Goal: Transaction & Acquisition: Purchase product/service

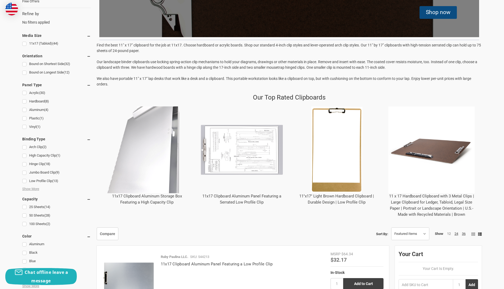
scroll to position [144, 0]
click at [24, 45] on link "11x17 (Tabloid) (44)" at bounding box center [56, 43] width 69 height 7
click at [0, 0] on div at bounding box center [0, 0] width 0 height 0
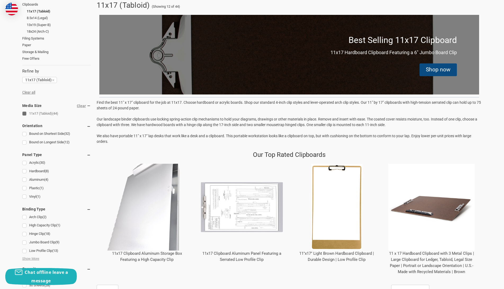
scroll to position [86, 0]
click at [24, 172] on link "Hardboard (8)" at bounding box center [56, 170] width 69 height 7
click at [24, 172] on div at bounding box center [56, 278] width 69 height 350
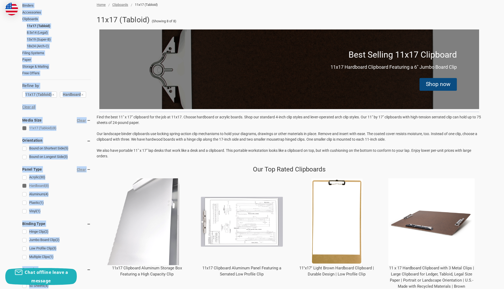
scroll to position [72, 0]
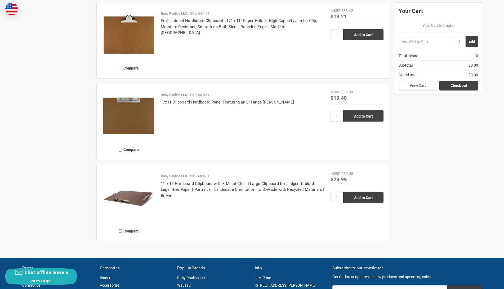
scroll to position [808, 0]
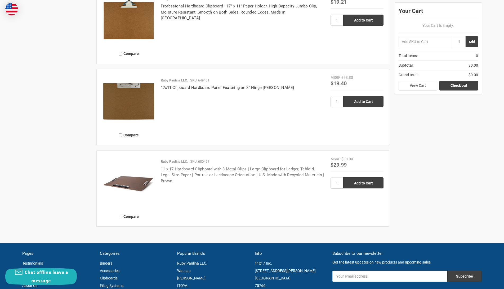
click at [173, 167] on link "11 x 17 Hardboard Clipboard with 3 Metal Clips | Large Clipboard for Ledger, Ta…" at bounding box center [243, 174] width 164 height 17
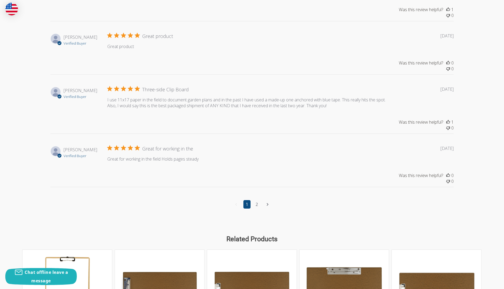
scroll to position [678, 0]
click at [257, 208] on link "2" at bounding box center [256, 204] width 7 height 8
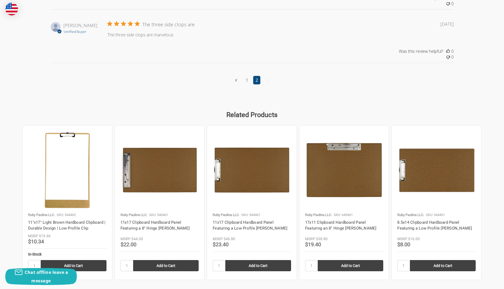
scroll to position [787, 0]
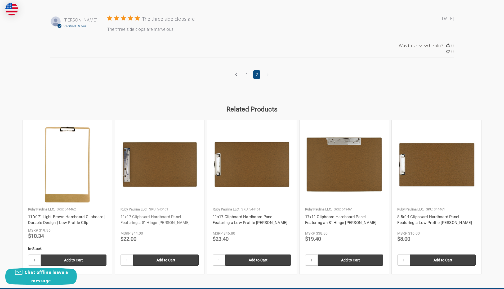
click at [144, 220] on link "11x17 Clipboard Hardboard Panel Featuring a 8" Hinge [PERSON_NAME]" at bounding box center [155, 219] width 69 height 11
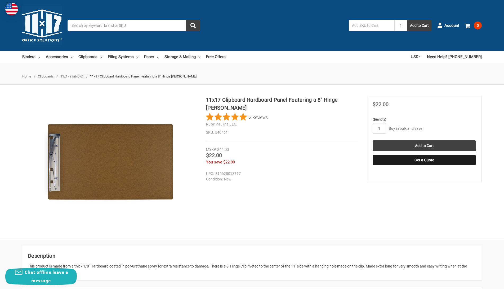
click at [269, 220] on div "11x17 Clipboard Hardboard Panel Featuring a 8" Hinge Clip Brown 2 Reviews Ruby …" at bounding box center [252, 162] width 504 height 133
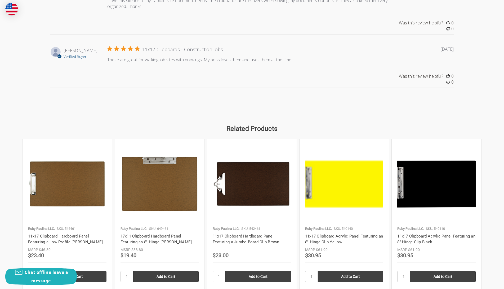
scroll to position [577, 0]
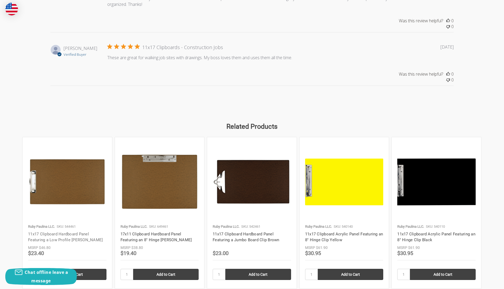
click at [49, 235] on link "11x17 Clipboard Hardboard Panel Featuring a Low Profile [PERSON_NAME]" at bounding box center [65, 236] width 75 height 11
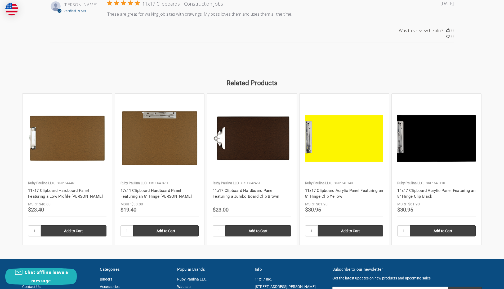
scroll to position [620, 0]
click at [169, 152] on img at bounding box center [160, 138] width 78 height 78
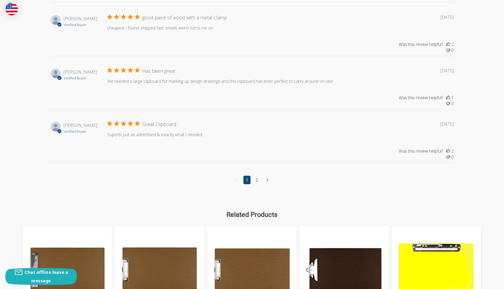
scroll to position [678, 0]
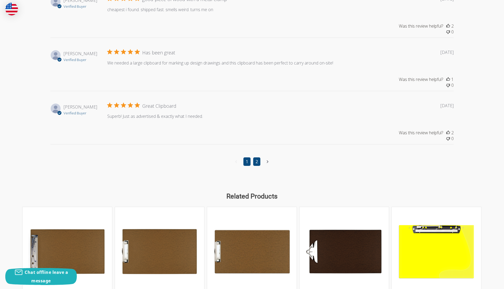
click at [257, 166] on link "2" at bounding box center [256, 161] width 7 height 8
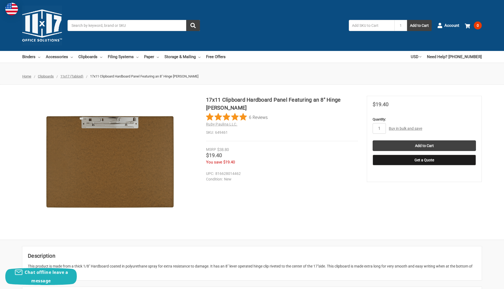
scroll to position [0, 0]
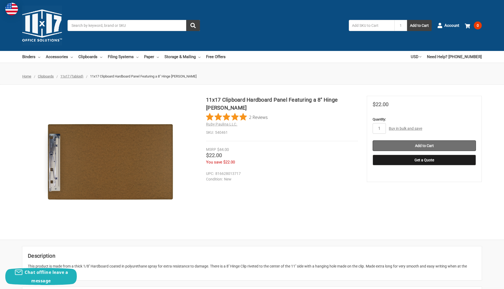
click at [423, 144] on input "Add to Cart" at bounding box center [424, 145] width 103 height 11
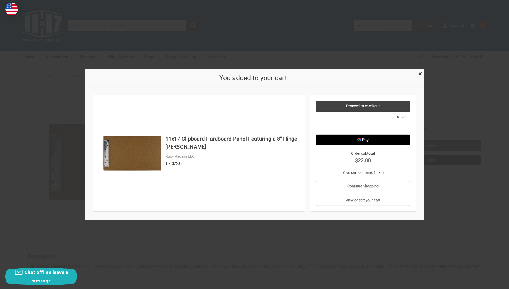
click at [354, 183] on link "Continue Shopping" at bounding box center [363, 185] width 95 height 11
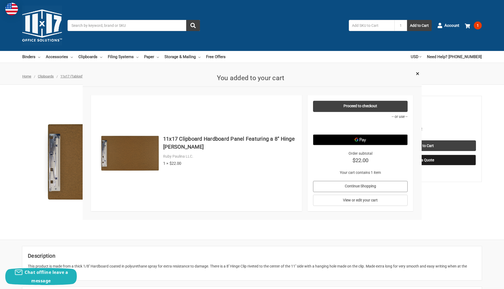
click at [354, 183] on link "Continue Shopping" at bounding box center [360, 185] width 95 height 11
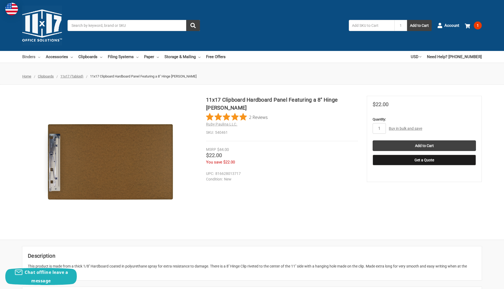
click at [28, 55] on link "Binders" at bounding box center [31, 57] width 18 height 12
click at [28, 56] on link "Binders" at bounding box center [31, 57] width 18 height 12
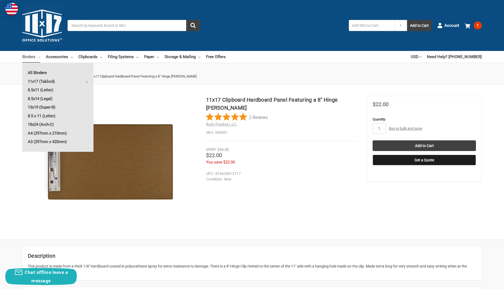
click at [34, 72] on link "All Binders" at bounding box center [57, 72] width 71 height 8
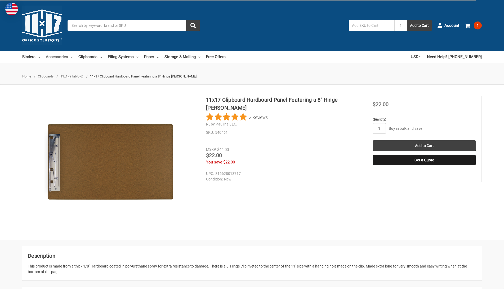
drag, startPoint x: 0, startPoint y: 0, endPoint x: 57, endPoint y: 56, distance: 79.8
click at [57, 56] on link "Accessories" at bounding box center [59, 57] width 27 height 12
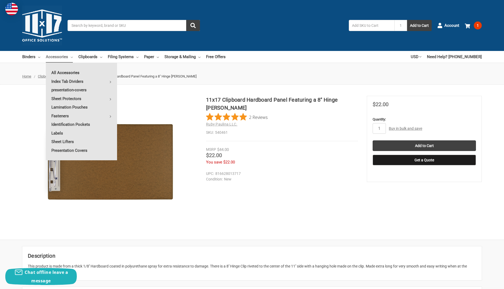
click at [60, 72] on link "All Accessories" at bounding box center [81, 72] width 71 height 8
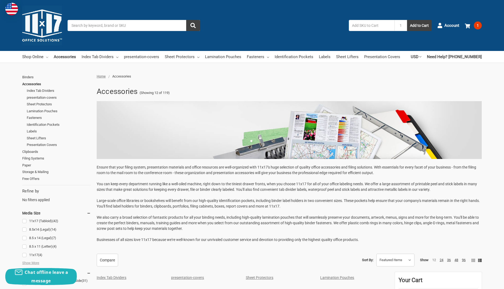
click at [32, 55] on link "Shop Online" at bounding box center [35, 57] width 26 height 12
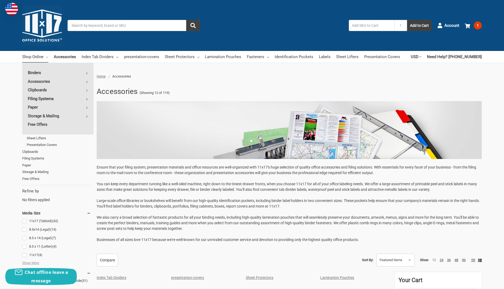
click at [33, 99] on link "Filing Systems" at bounding box center [57, 98] width 71 height 8
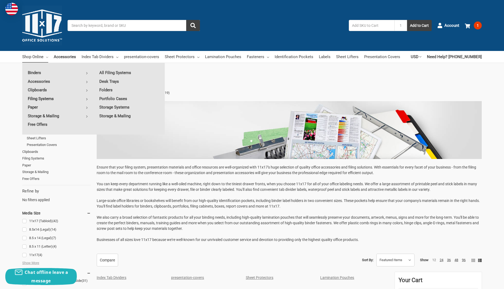
click at [33, 99] on link "Filing Systems" at bounding box center [57, 98] width 71 height 8
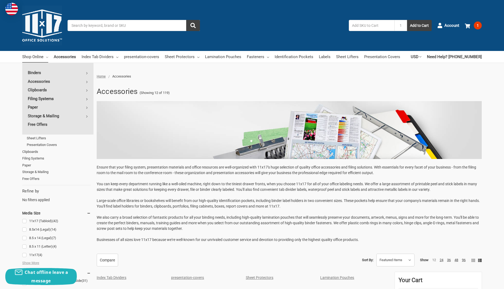
click at [34, 99] on link "Filing Systems" at bounding box center [57, 98] width 71 height 8
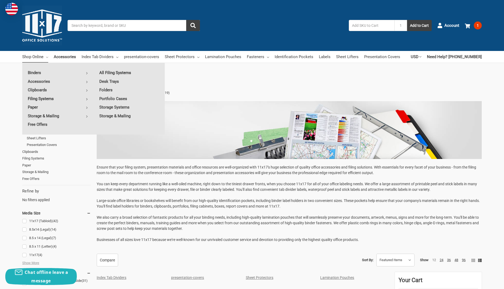
click at [122, 72] on link "All Filing Systems" at bounding box center [129, 72] width 71 height 8
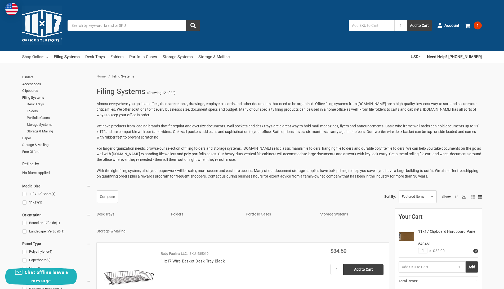
click at [33, 57] on link "Shop Online" at bounding box center [35, 57] width 26 height 12
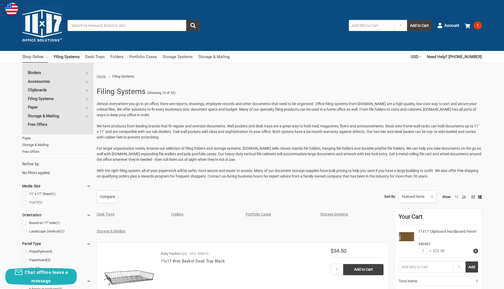
click at [33, 57] on link "Shop Online" at bounding box center [35, 57] width 26 height 12
click at [32, 106] on link "Paper" at bounding box center [57, 107] width 71 height 8
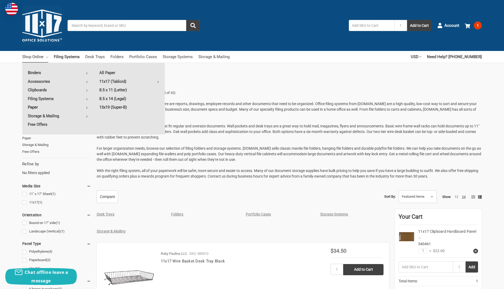
click at [32, 106] on link "Paper" at bounding box center [57, 107] width 71 height 8
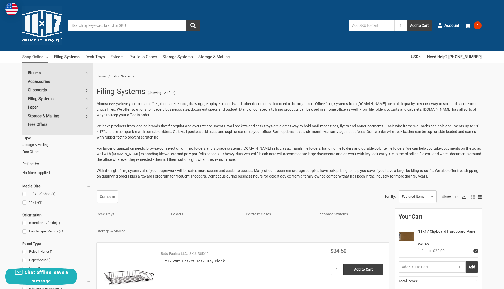
click at [32, 106] on link "Paper" at bounding box center [57, 107] width 71 height 8
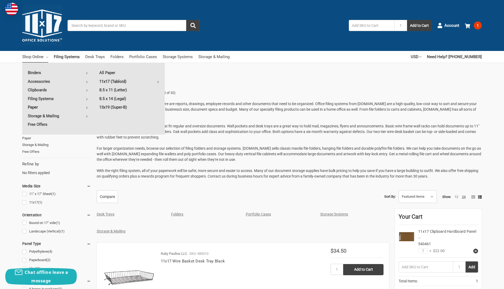
click at [106, 80] on link "11x17 (Tabloid)" at bounding box center [129, 81] width 71 height 8
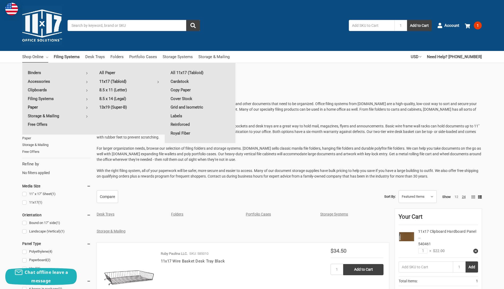
click at [106, 80] on link "11x17 (Tabloid)" at bounding box center [129, 81] width 71 height 8
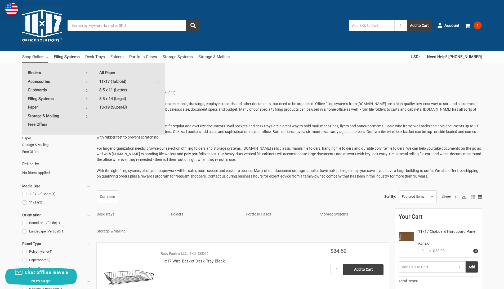
click at [106, 80] on link "11x17 (Tabloid)" at bounding box center [129, 81] width 71 height 8
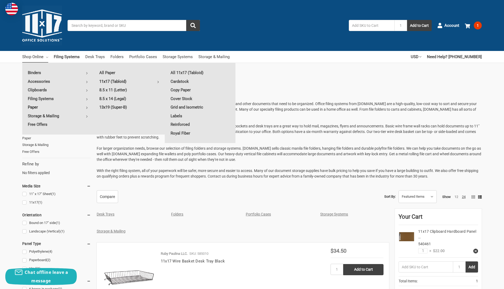
click at [106, 80] on link "11x17 (Tabloid)" at bounding box center [129, 81] width 71 height 8
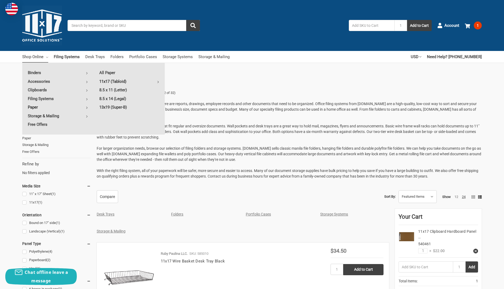
click at [106, 80] on link "11x17 (Tabloid)" at bounding box center [129, 81] width 71 height 8
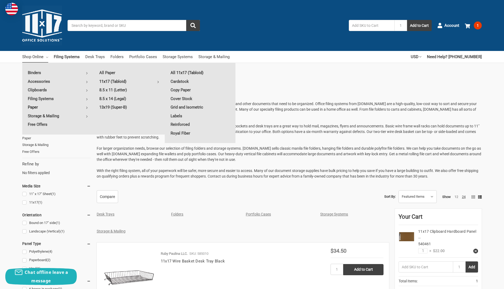
click at [188, 71] on link "All 11x17 (Tabloid)" at bounding box center [200, 72] width 71 height 8
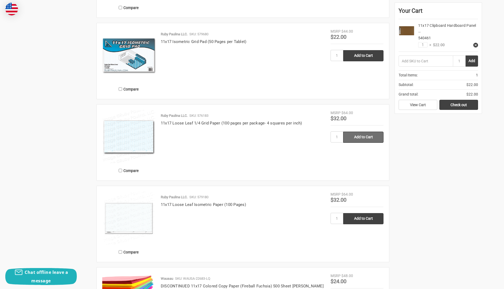
scroll to position [534, 0]
click at [133, 130] on img at bounding box center [128, 136] width 53 height 53
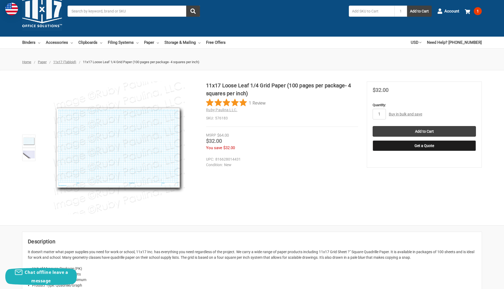
scroll to position [14, 0]
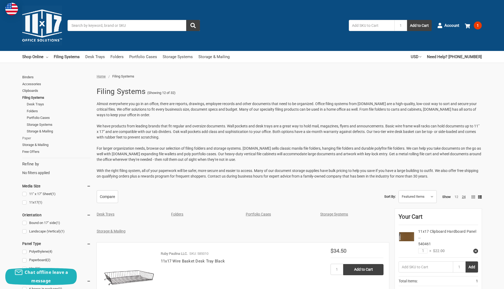
click at [25, 137] on link "Paper" at bounding box center [56, 138] width 69 height 7
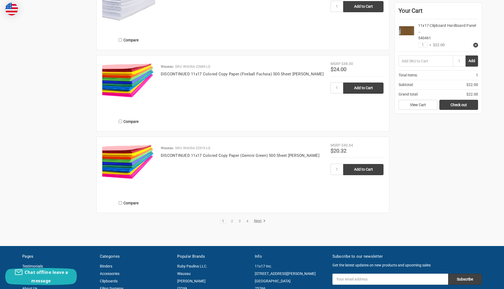
scroll to position [1010, 0]
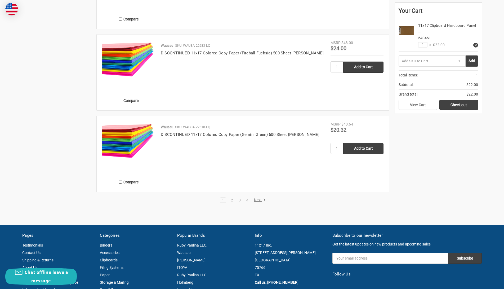
click at [257, 200] on link "Next" at bounding box center [259, 199] width 14 height 5
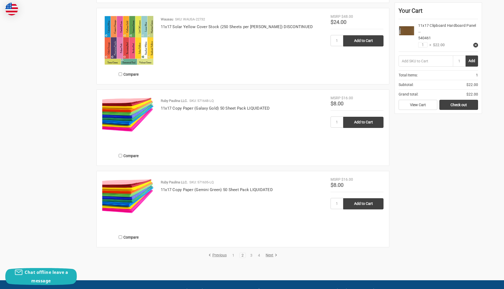
scroll to position [938, 0]
click at [233, 254] on link "1" at bounding box center [234, 255] width 6 height 4
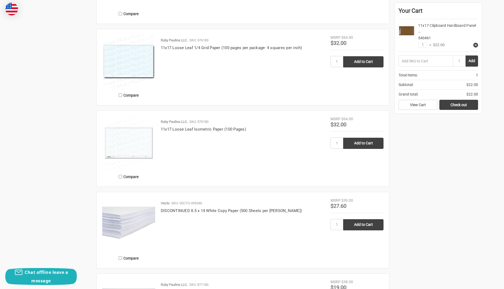
scroll to position [592, 0]
click at [122, 151] on img at bounding box center [128, 142] width 53 height 53
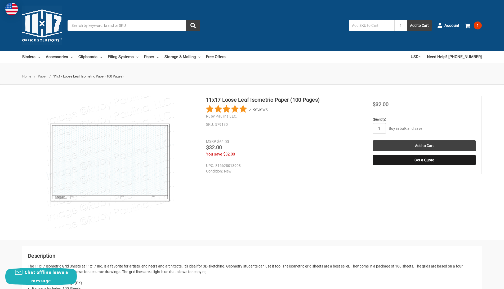
click at [134, 174] on img at bounding box center [110, 162] width 133 height 133
click at [120, 171] on img at bounding box center [110, 162] width 133 height 133
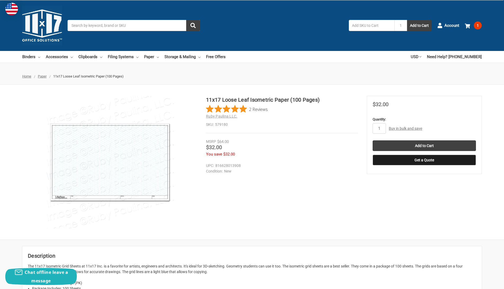
click at [120, 171] on img at bounding box center [110, 162] width 133 height 133
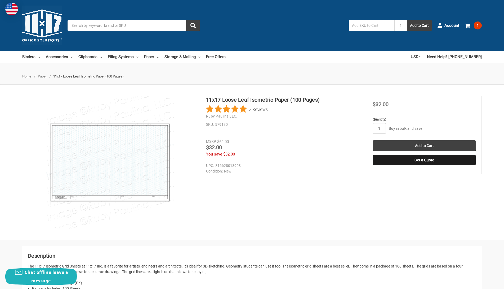
click at [120, 171] on img at bounding box center [110, 162] width 133 height 133
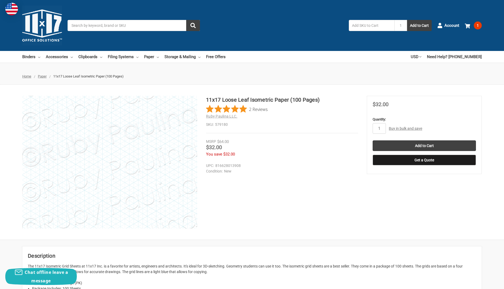
click at [122, 171] on img at bounding box center [97, 146] width 339 height 339
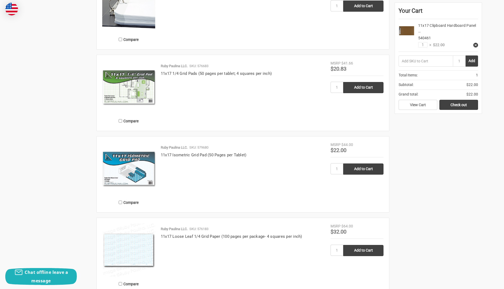
scroll to position [418, 0]
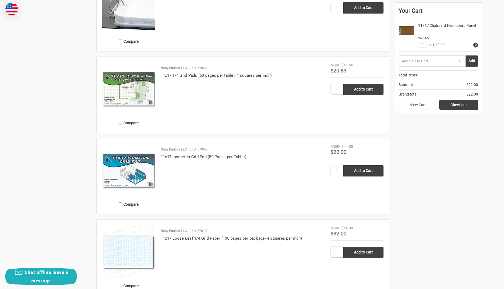
click at [131, 86] on img at bounding box center [128, 88] width 53 height 53
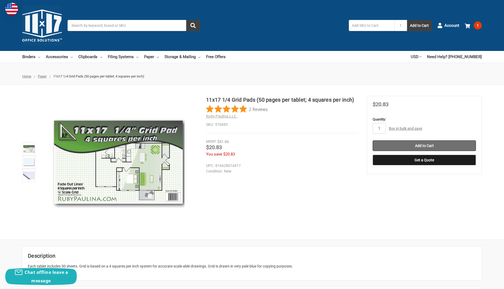
click at [429, 145] on input "Add to Cart" at bounding box center [424, 145] width 103 height 11
click at [469, 25] on use at bounding box center [467, 26] width 5 height 5
click at [468, 23] on span at bounding box center [467, 25] width 5 height 5
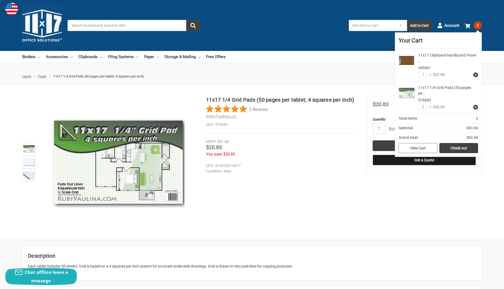
click at [424, 148] on link "View Cart" at bounding box center [418, 148] width 39 height 10
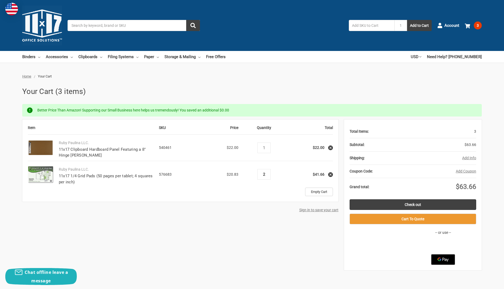
click at [266, 175] on input "2" at bounding box center [264, 174] width 9 height 5
type input "1"
click at [228, 228] on div "Item SKU Price Quantity Total Ruby Paulina LLC. 11x17 Clipboard Hardboard Panel…" at bounding box center [252, 194] width 460 height 151
click at [468, 157] on button "Add Info" at bounding box center [469, 158] width 14 height 6
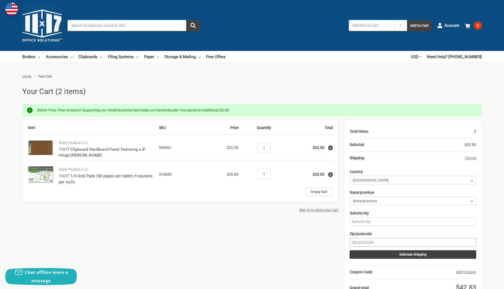
click at [371, 242] on input "Zip/postcode" at bounding box center [413, 242] width 127 height 8
type input "17050"
select select "51"
type input "MECHANICSBURG"
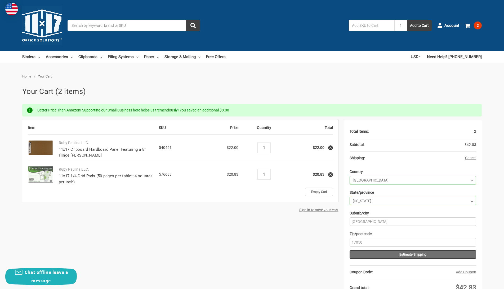
click at [406, 255] on button "Estimate Shipping" at bounding box center [413, 254] width 127 height 8
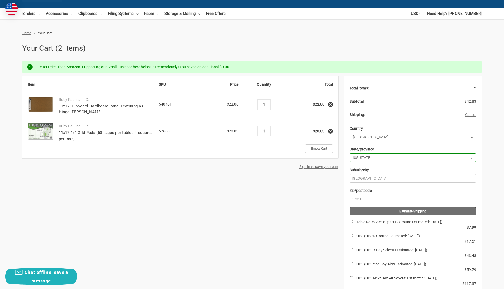
scroll to position [43, 0]
click at [267, 130] on input "1" at bounding box center [264, 131] width 9 height 5
type input "2"
click at [223, 209] on div "Item SKU Price Quantity Total Ruby Paulina LLC. 11x17 Clipboard Hardboard Panel…" at bounding box center [252, 248] width 460 height 344
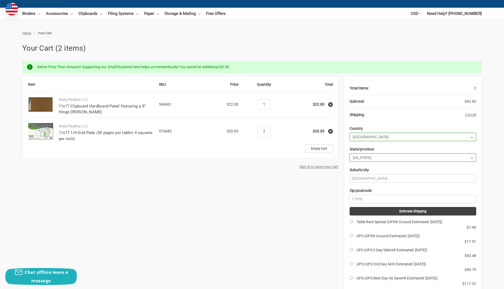
click at [223, 209] on div "Item SKU Price Quantity Total Ruby Paulina LLC. 11x17 Clipboard Hardboard Panel…" at bounding box center [252, 248] width 460 height 344
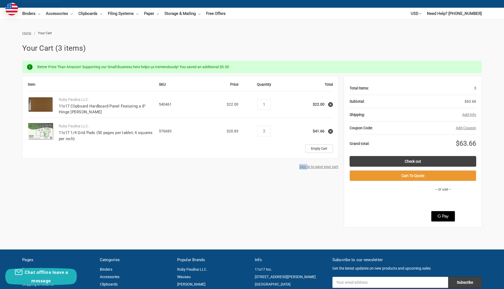
click at [467, 114] on button "Add Info" at bounding box center [469, 115] width 14 height 6
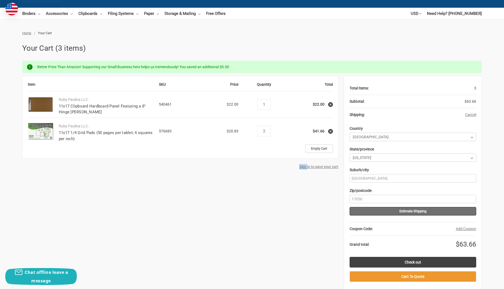
click at [394, 209] on button "Estimate Shipping" at bounding box center [413, 211] width 127 height 8
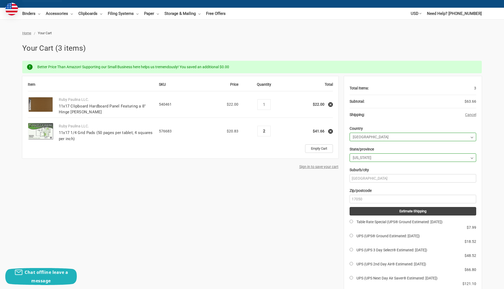
drag, startPoint x: 267, startPoint y: 130, endPoint x: 246, endPoint y: 129, distance: 20.7
click at [246, 129] on td "Quantity Decrease Quantity: 2 Increase Quantity:" at bounding box center [264, 131] width 46 height 27
type input "1"
click at [244, 231] on div "Item SKU Price Quantity Total Ruby Paulina LLC. 11x17 Clipboard Hardboard Panel…" at bounding box center [252, 248] width 460 height 344
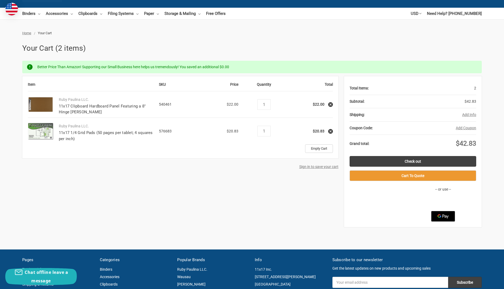
click at [471, 113] on button "Add Info" at bounding box center [469, 115] width 14 height 6
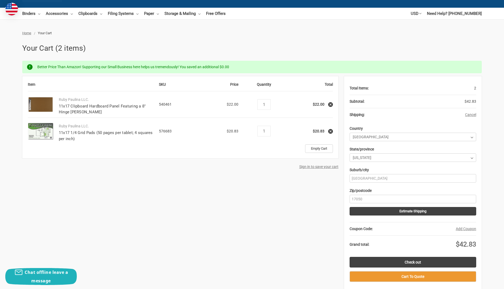
click at [471, 113] on button "Cancel" at bounding box center [470, 115] width 11 height 6
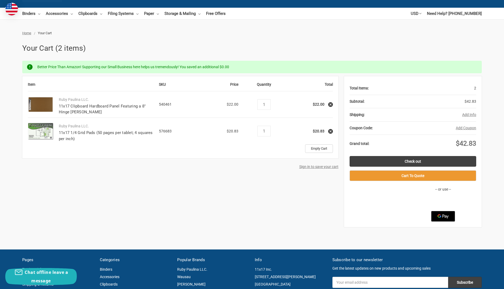
click at [471, 113] on button "Add Info" at bounding box center [469, 115] width 14 height 6
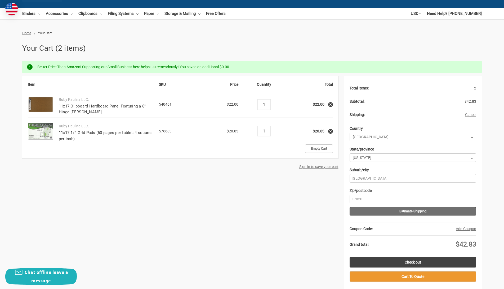
click at [387, 208] on button "Estimate Shipping" at bounding box center [413, 211] width 127 height 8
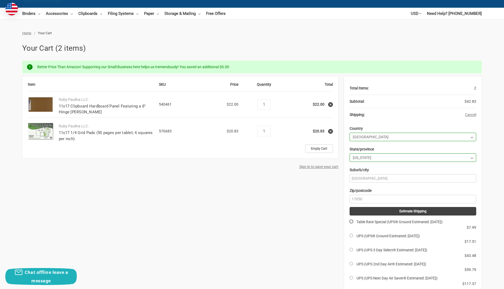
click at [351, 221] on input "Table Rate Special (UPS® Ground Estimated: Mon, Sep 1)" at bounding box center [351, 220] width 3 height 3
radio input "true"
click at [492, 215] on div "Home Your Cart Your Cart (2 items) Better Price Than Amazon! Supporting our Sma…" at bounding box center [252, 230] width 504 height 401
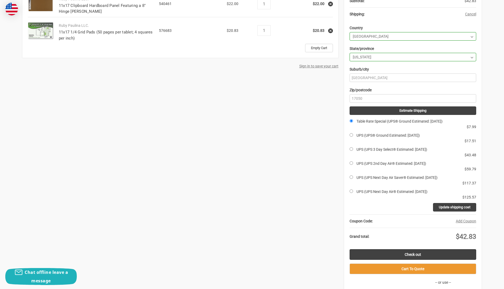
scroll to position [144, 0]
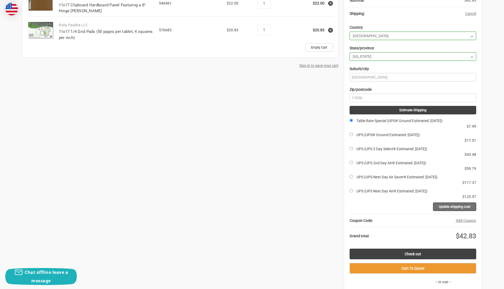
click at [451, 205] on input "Update shipping cost" at bounding box center [454, 206] width 43 height 8
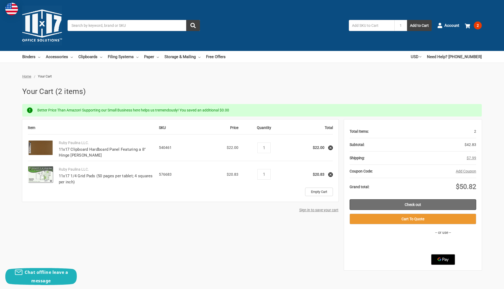
click at [416, 204] on link "Check out" at bounding box center [413, 204] width 127 height 11
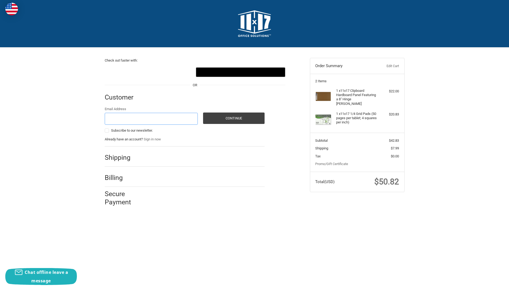
click at [126, 117] on input "Email Address" at bounding box center [151, 119] width 93 height 12
type input "[PERSON_NAME][EMAIL_ADDRESS][DOMAIN_NAME]"
click at [107, 130] on label "Subscribe to our newsletter." at bounding box center [151, 130] width 93 height 4
click at [105, 128] on input "Subscribe to our newsletter." at bounding box center [105, 128] width 0 height 0
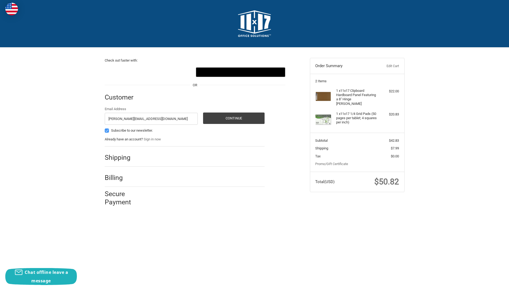
click at [106, 130] on label "Subscribe to our newsletter." at bounding box center [151, 130] width 93 height 4
click at [105, 128] on input "Subscribe to our newsletter." at bounding box center [105, 128] width 0 height 0
checkbox input "false"
click at [241, 120] on button "Continue" at bounding box center [233, 117] width 61 height 11
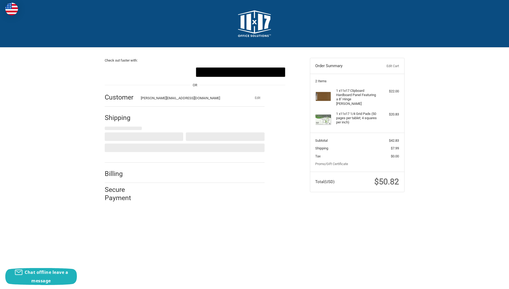
select select "US"
select select "PA"
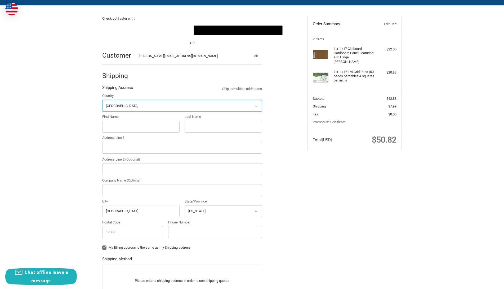
scroll to position [48, 0]
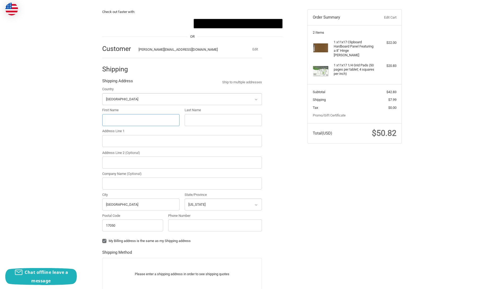
click at [122, 118] on input "First Name" at bounding box center [140, 120] width 77 height 12
type input "ROBERT"
type input "MACK"
type input "34 BALFOUR DR"
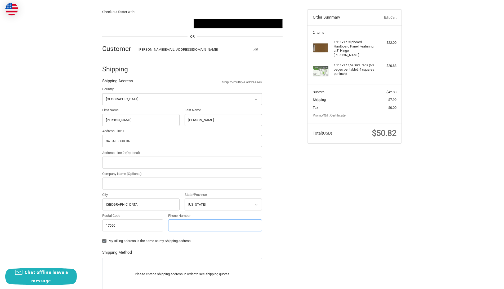
type input "17175129503"
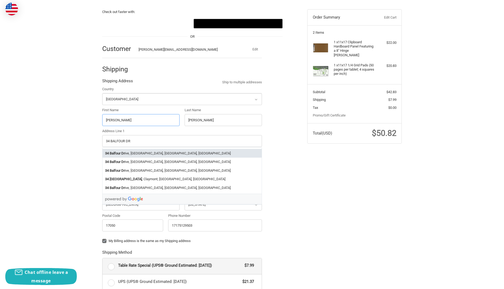
click at [125, 151] on strong "Balfour Dr" at bounding box center [117, 153] width 15 height 5
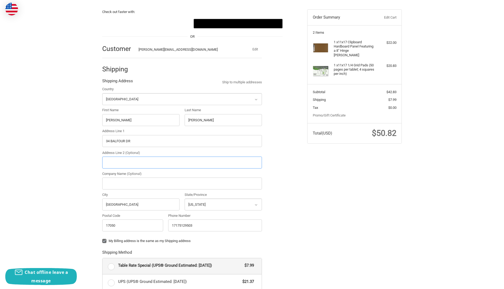
type input "34 Balfour Drive"
type input "Mechanicsburg"
select select "PA"
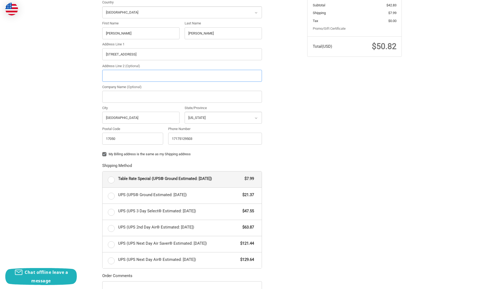
scroll to position [135, 0]
click at [112, 180] on label "Table Rate Special (UPS® Ground Estimated: Mon, Sep 1) $7.99" at bounding box center [182, 179] width 159 height 16
click at [103, 171] on input "Table Rate Special (UPS® Ground Estimated: Mon, Sep 1) $7.99" at bounding box center [103, 171] width 0 height 0
radio input "true"
click at [363, 178] on div "Check out faster with: @import url(//fonts.googleapis.com/css?family=Google+San…" at bounding box center [252, 137] width 318 height 451
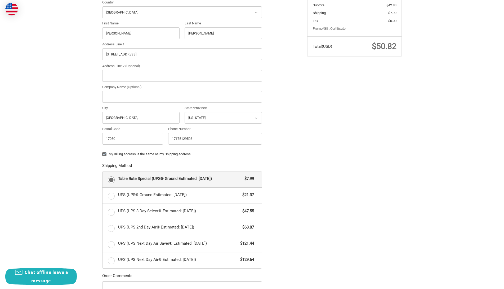
click at [363, 178] on div "Check out faster with: @import url(//fonts.googleapis.com/css?family=Google+San…" at bounding box center [252, 137] width 318 height 451
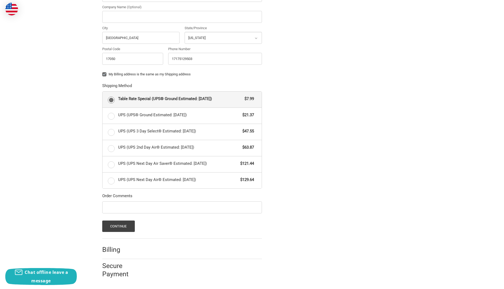
scroll to position [215, 0]
click at [124, 225] on button "Continue" at bounding box center [118, 225] width 33 height 11
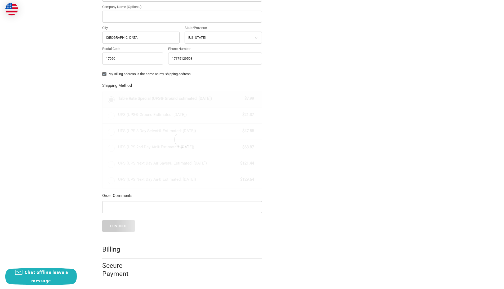
scroll to position [0, 0]
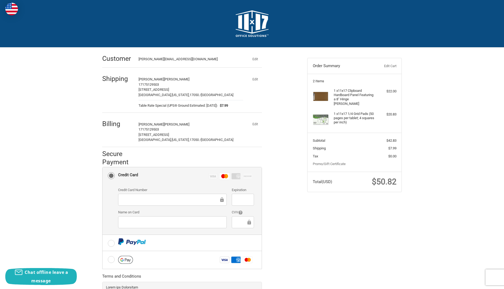
click at [239, 218] on div at bounding box center [243, 222] width 22 height 12
click at [355, 228] on div "Check out faster with: @import url(//fonts.googleapis.com/css?family=Google+San…" at bounding box center [252, 192] width 318 height 290
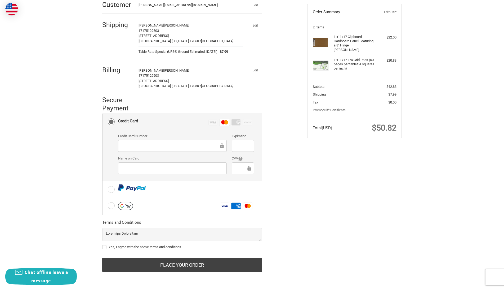
scroll to position [54, 0]
click at [244, 238] on textarea at bounding box center [182, 234] width 160 height 13
click at [239, 235] on textarea at bounding box center [182, 234] width 160 height 13
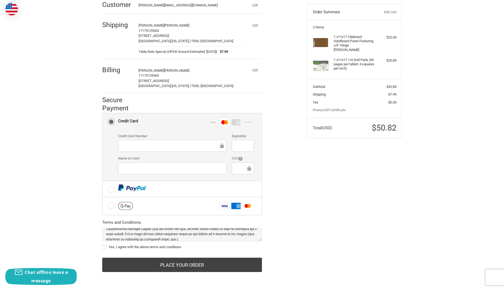
click at [104, 247] on label "Yes, I agree with the above terms and conditions" at bounding box center [182, 247] width 160 height 4
click at [103, 244] on input "Yes, I agree with the above terms and conditions" at bounding box center [102, 244] width 0 height 0
checkbox input "true"
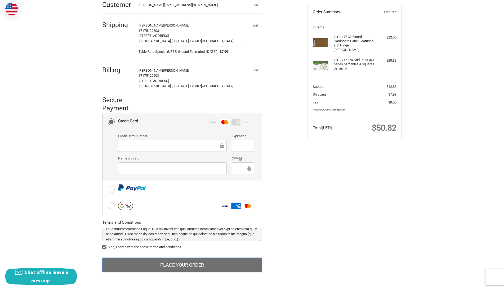
click at [168, 263] on button "Place Your Order" at bounding box center [182, 264] width 160 height 14
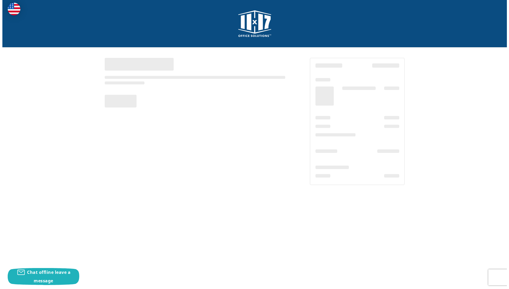
scroll to position [0, 0]
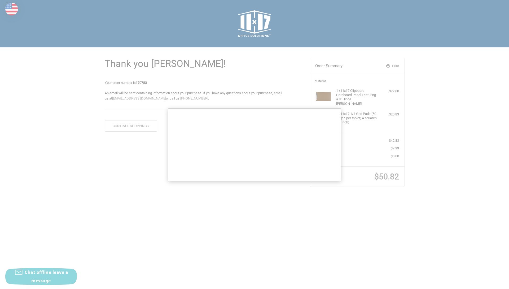
click at [300, 160] on div "Thank you [PERSON_NAME]! Your order number is 170783 An email will be sent cont…" at bounding box center [254, 121] width 318 height 149
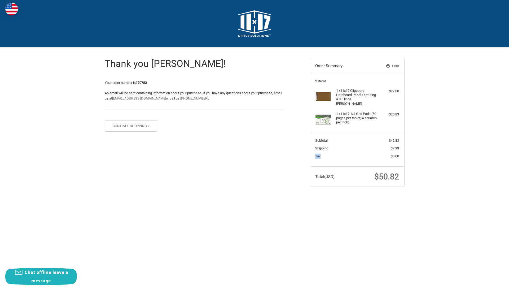
click at [162, 202] on html "Checkout Thank you [PERSON_NAME]! Your order number is 170783 An email will be …" at bounding box center [254, 101] width 509 height 202
